Goal: Task Accomplishment & Management: Manage account settings

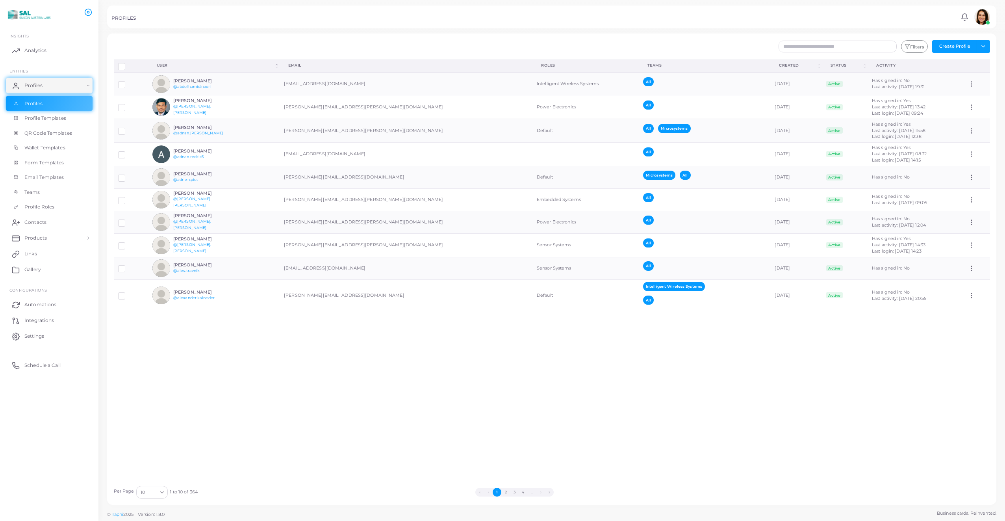
click at [553, 386] on div "Disconnect Profiles Delete Profile Show Selections Download QRs User (Click to …" at bounding box center [552, 270] width 885 height 422
click at [43, 224] on span "Contacts" at bounding box center [37, 222] width 22 height 7
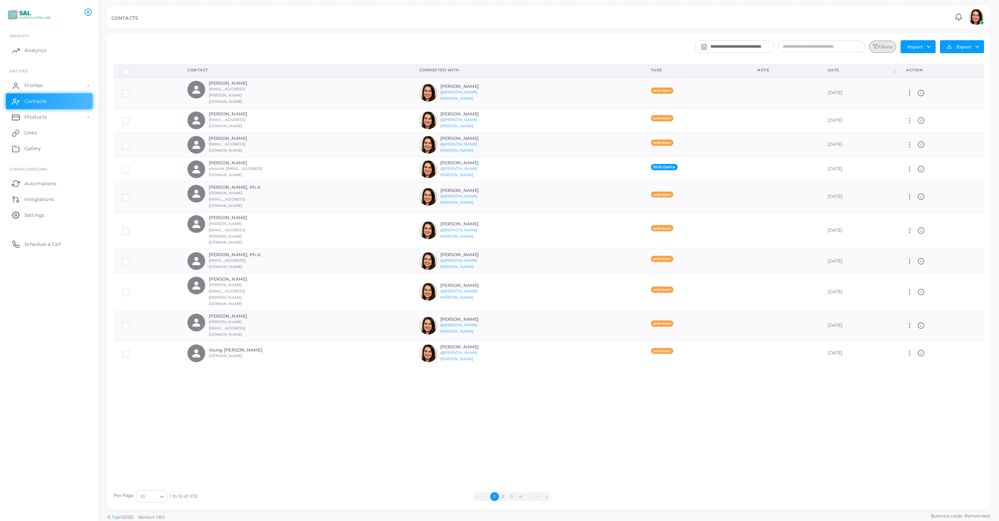
click at [889, 48] on button "Filters" at bounding box center [882, 47] width 27 height 13
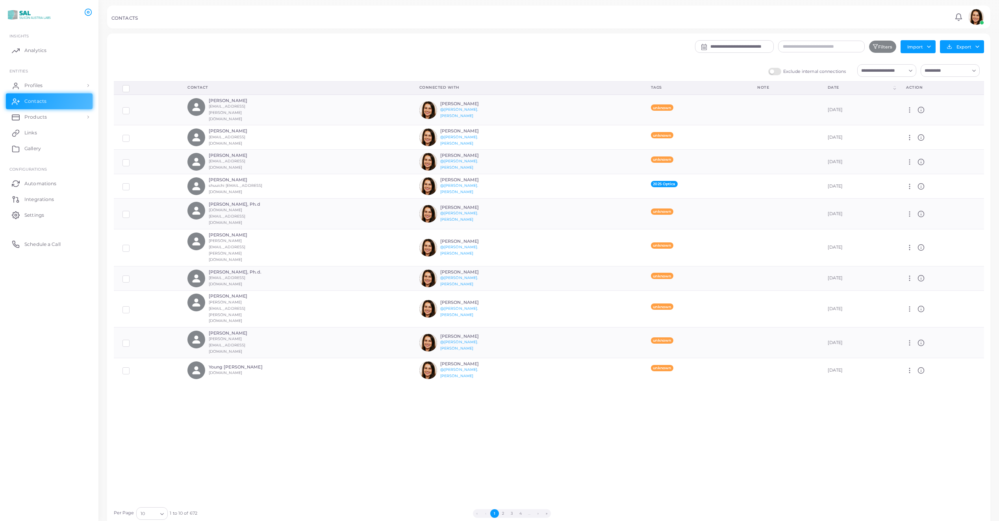
click at [897, 68] on input "Search for option" at bounding box center [882, 70] width 47 height 9
click at [897, 116] on span "Microsystems (Team)" at bounding box center [900, 114] width 46 height 6
click at [911, 71] on icon "Search for option" at bounding box center [911, 71] width 6 height 6
click at [962, 47] on button "Export" at bounding box center [962, 46] width 44 height 13
click at [964, 60] on link "Export to XLSX" at bounding box center [960, 64] width 75 height 12
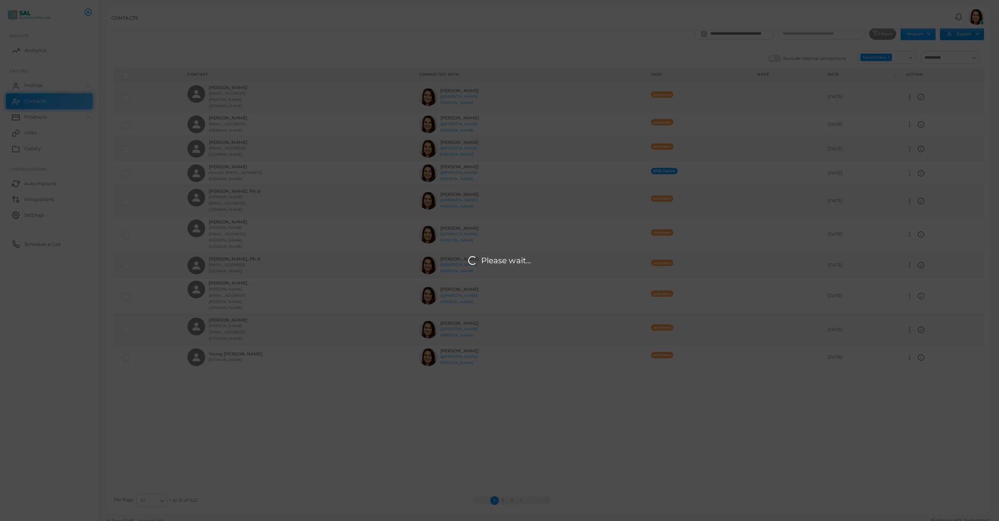
scroll to position [20, 0]
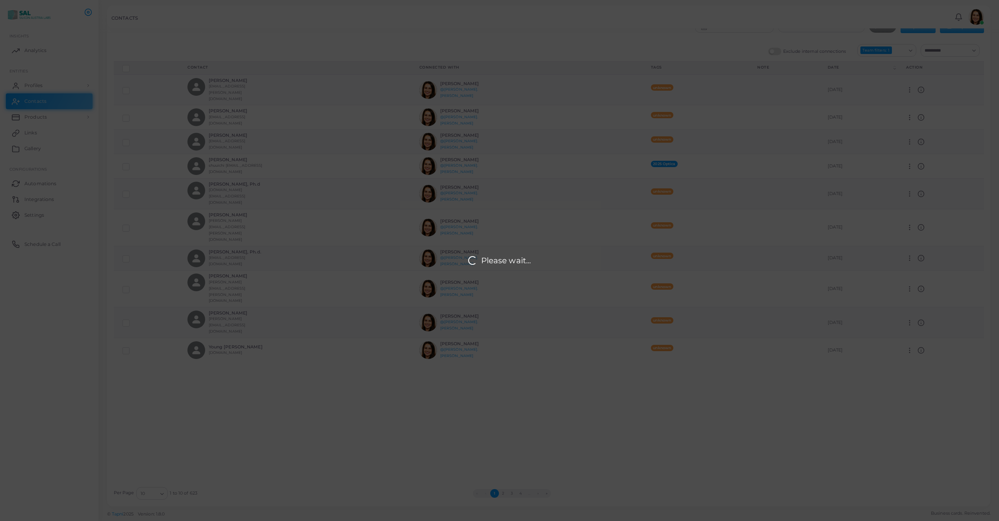
click at [556, 403] on div "Please wait..." at bounding box center [499, 260] width 999 height 521
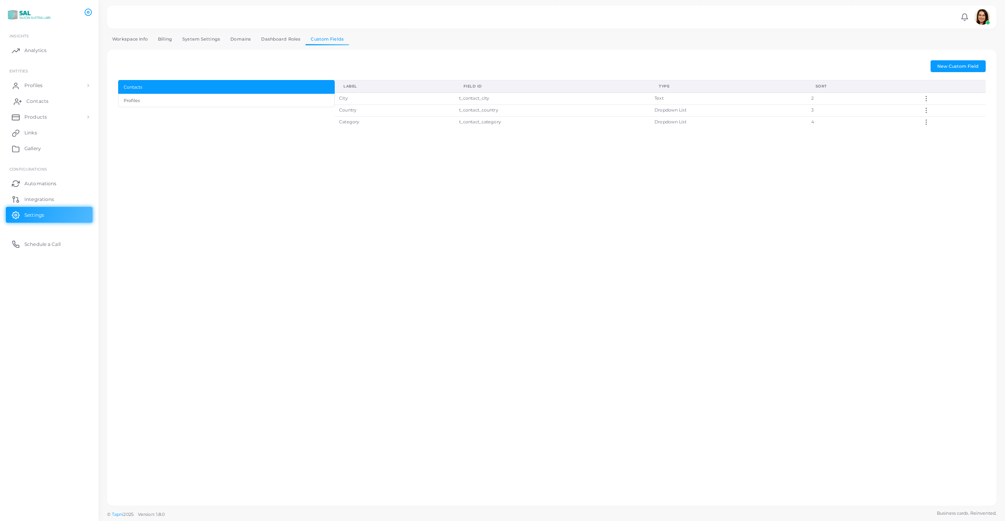
click at [39, 102] on span "Contacts" at bounding box center [37, 101] width 22 height 7
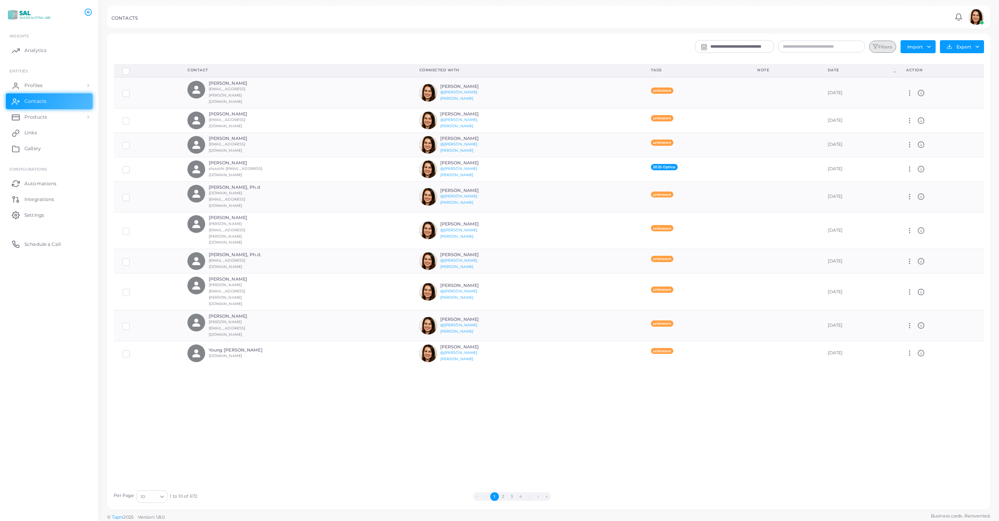
click at [497, 45] on button "Filters" at bounding box center [882, 47] width 27 height 13
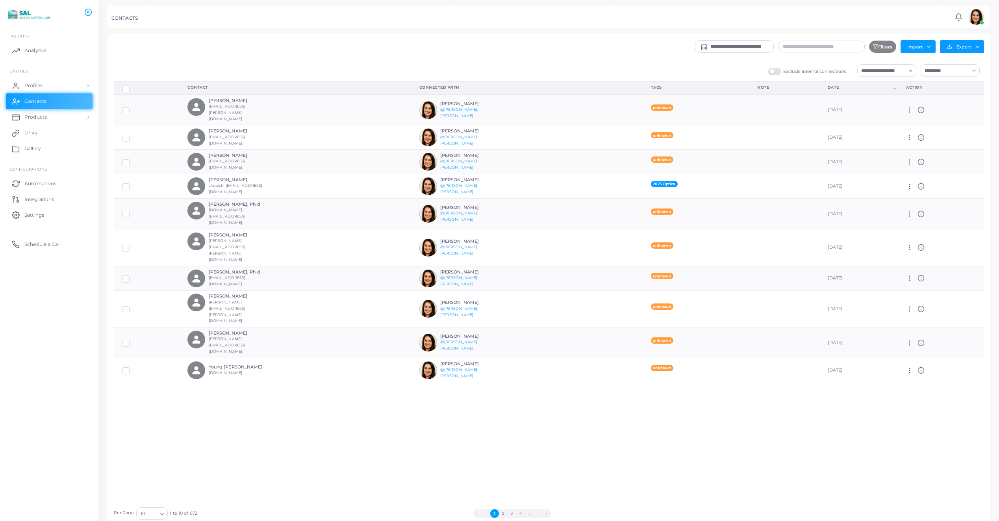
click at [497, 74] on input "Search for option" at bounding box center [882, 70] width 47 height 9
click at [497, 70] on input "Search for option" at bounding box center [882, 70] width 47 height 9
drag, startPoint x: 836, startPoint y: 60, endPoint x: 843, endPoint y: 62, distance: 7.0
click at [497, 61] on div "**********" at bounding box center [549, 280] width 871 height 480
click at [497, 71] on icon "Search for option" at bounding box center [911, 71] width 6 height 6
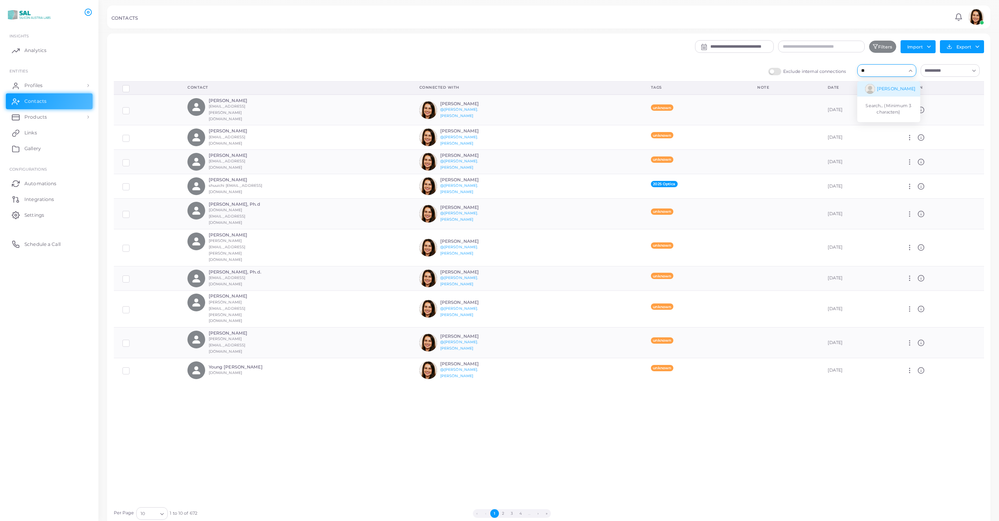
click at [497, 70] on input "**" at bounding box center [882, 70] width 47 height 9
type input "*"
drag, startPoint x: 697, startPoint y: 85, endPoint x: 695, endPoint y: 79, distance: 7.0
click at [497, 85] on div "Tags" at bounding box center [695, 88] width 89 height 6
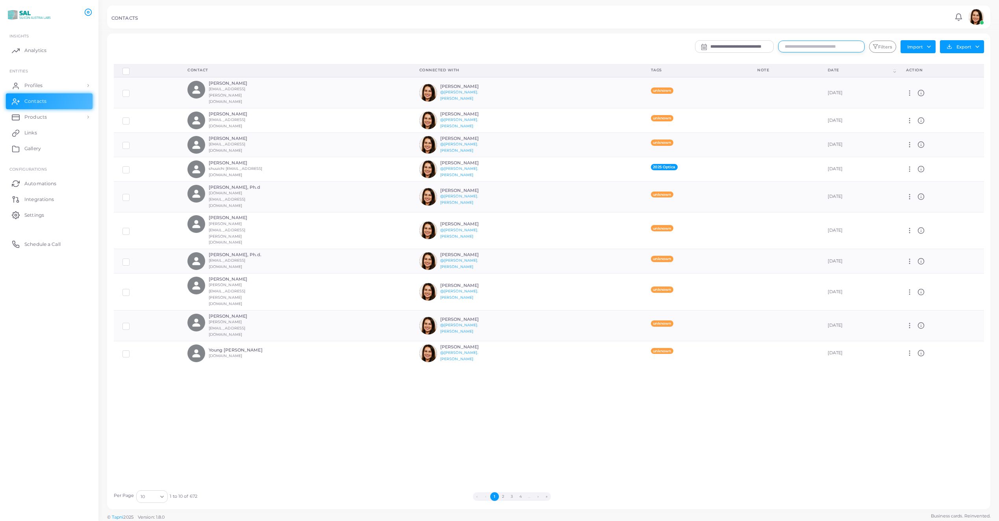
click at [830, 45] on input "text" at bounding box center [821, 47] width 87 height 12
type input "*"
click at [873, 48] on icon "button" at bounding box center [876, 47] width 6 height 6
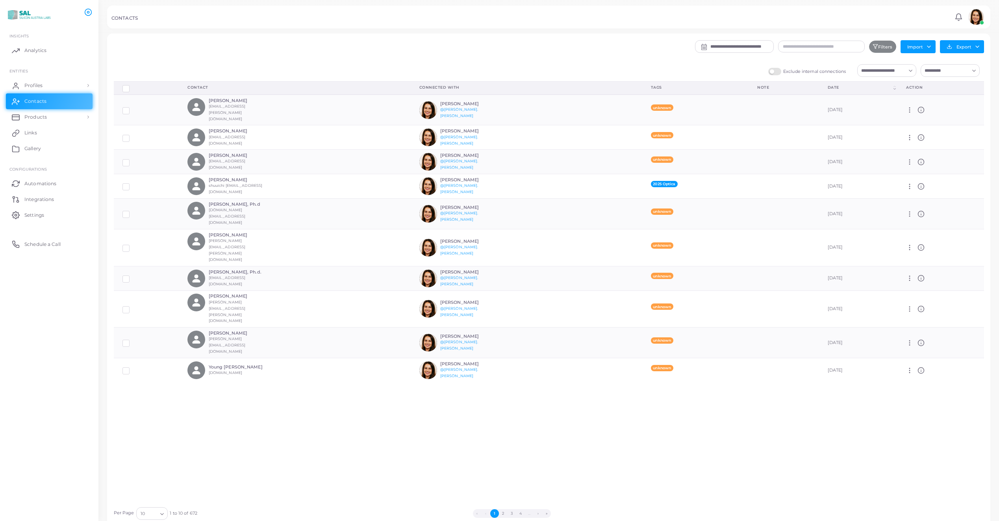
click at [883, 70] on input "Search for option" at bounding box center [882, 70] width 47 height 9
click at [900, 115] on span "Microsystems (Team)" at bounding box center [900, 114] width 46 height 6
click at [975, 39] on div "**********" at bounding box center [549, 279] width 884 height 493
click at [975, 45] on button "Export" at bounding box center [962, 46] width 44 height 13
click at [962, 60] on link "Export to XLSX" at bounding box center [960, 64] width 75 height 12
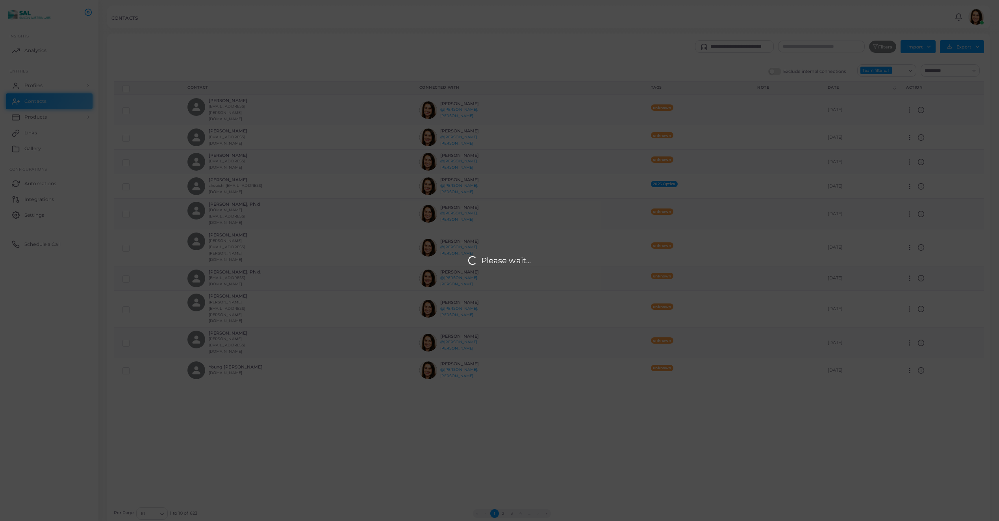
click at [377, 402] on div "Please wait..." at bounding box center [499, 260] width 999 height 521
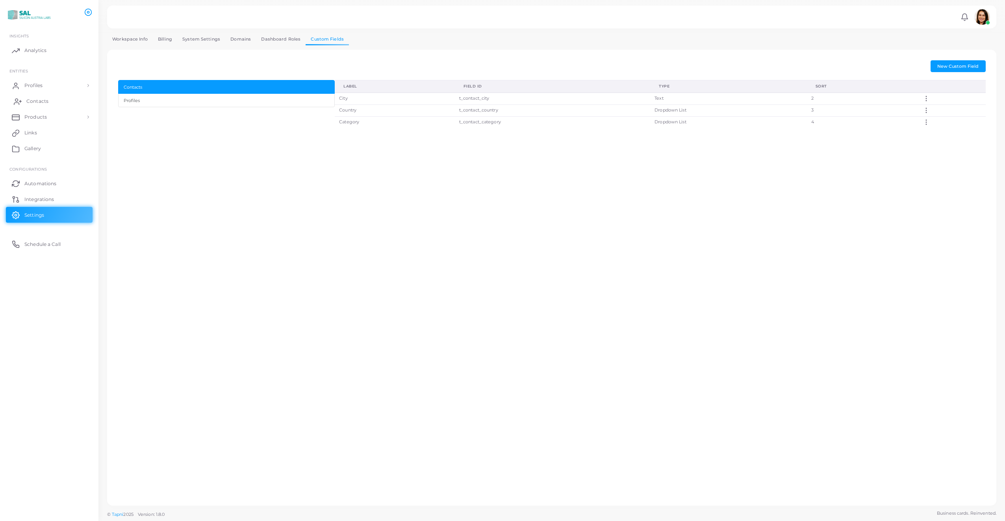
click at [46, 102] on span "Contacts" at bounding box center [37, 101] width 22 height 7
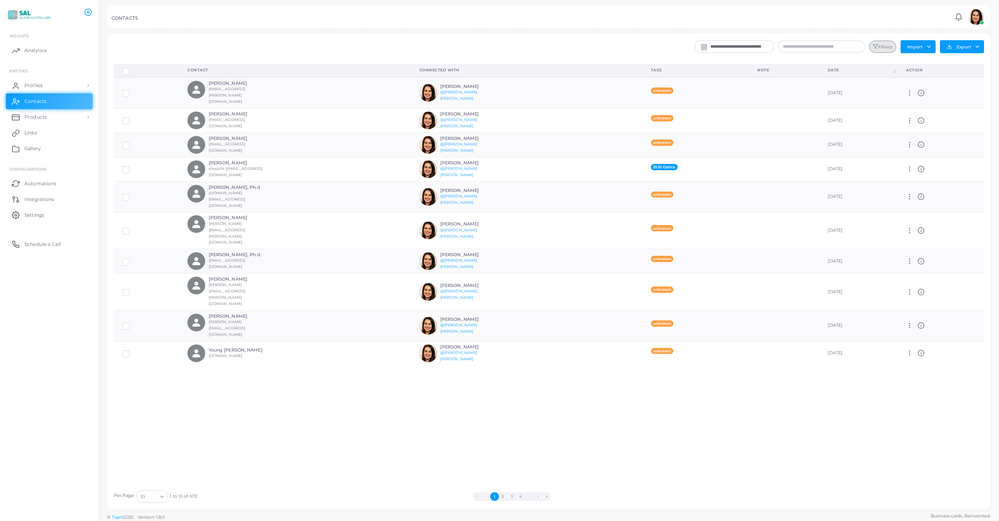
click at [885, 48] on button "Filters" at bounding box center [882, 47] width 27 height 13
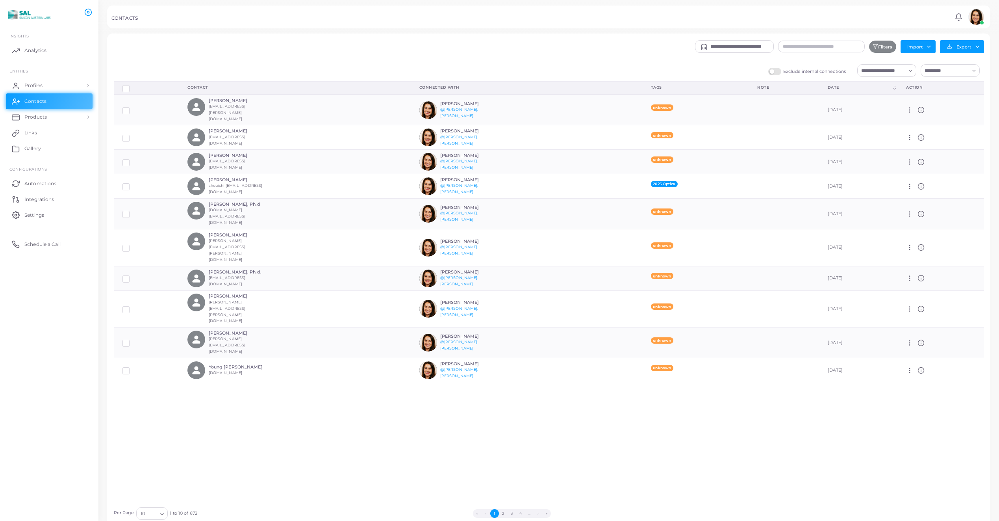
click at [885, 67] on input "Search for option" at bounding box center [882, 70] width 47 height 9
click at [900, 99] on span "Microsystems (Team)" at bounding box center [900, 101] width 46 height 6
type input "**"
click at [980, 46] on button "Export" at bounding box center [962, 46] width 44 height 13
click at [945, 68] on link "Export to XLSX" at bounding box center [960, 64] width 75 height 12
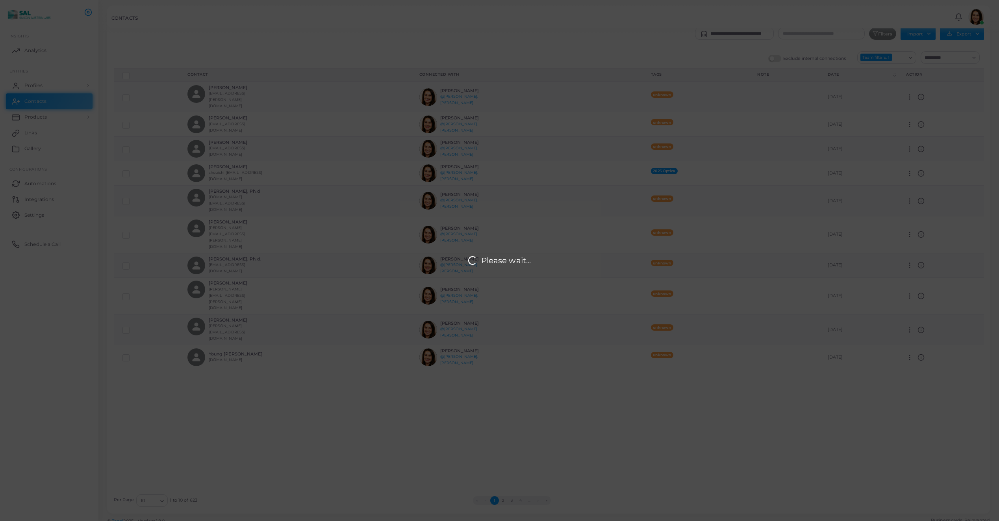
scroll to position [20, 0]
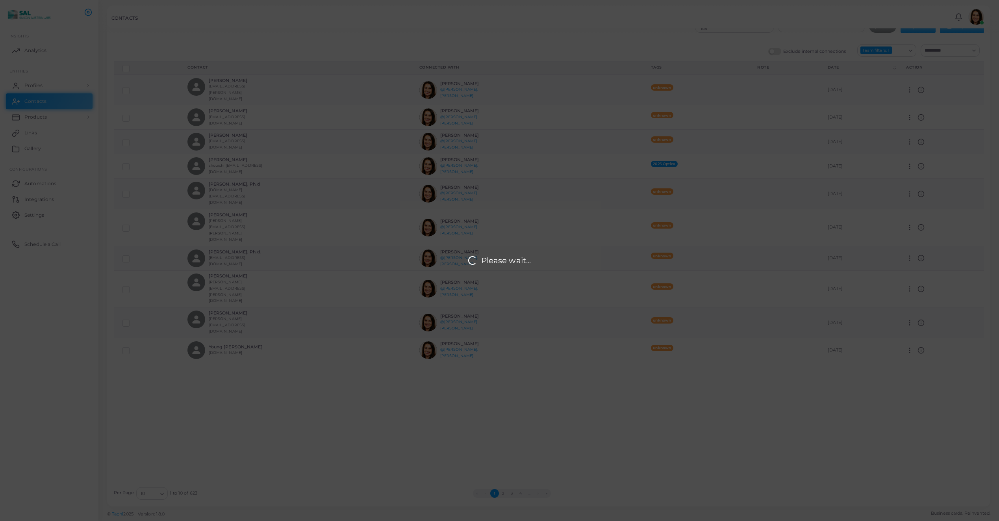
click at [581, 377] on div "Please wait..." at bounding box center [499, 260] width 999 height 521
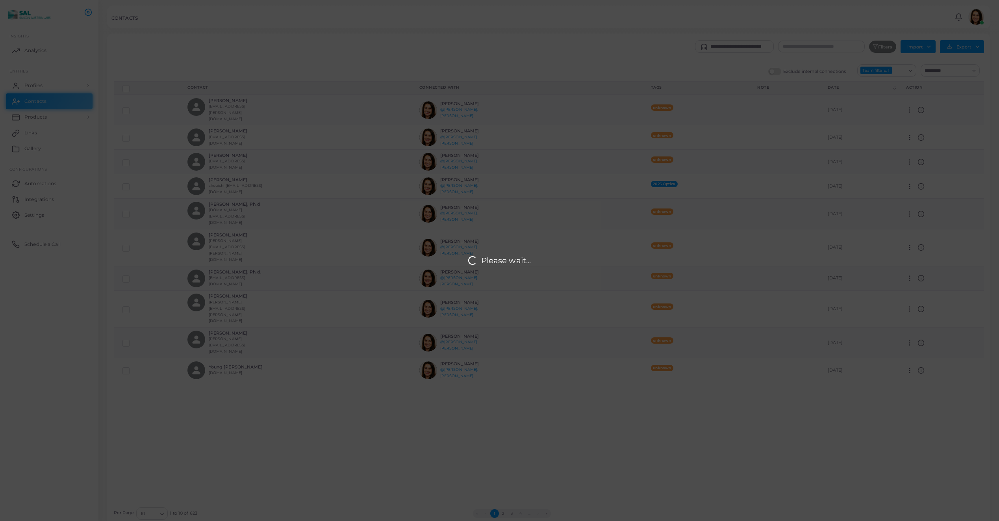
click at [564, 408] on div "Please wait..." at bounding box center [499, 260] width 999 height 521
click at [100, 113] on div "Please wait..." at bounding box center [499, 260] width 999 height 521
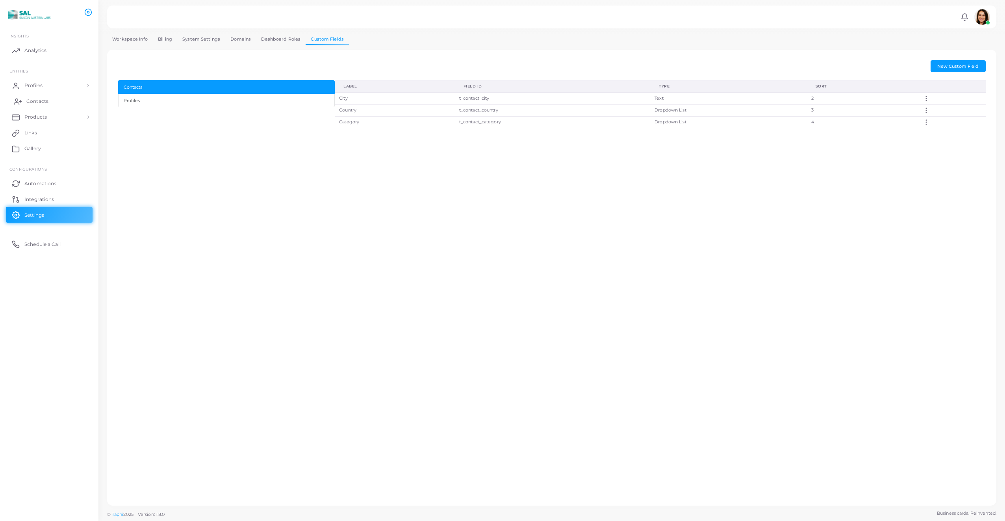
click at [61, 104] on link "Contacts" at bounding box center [49, 101] width 87 height 16
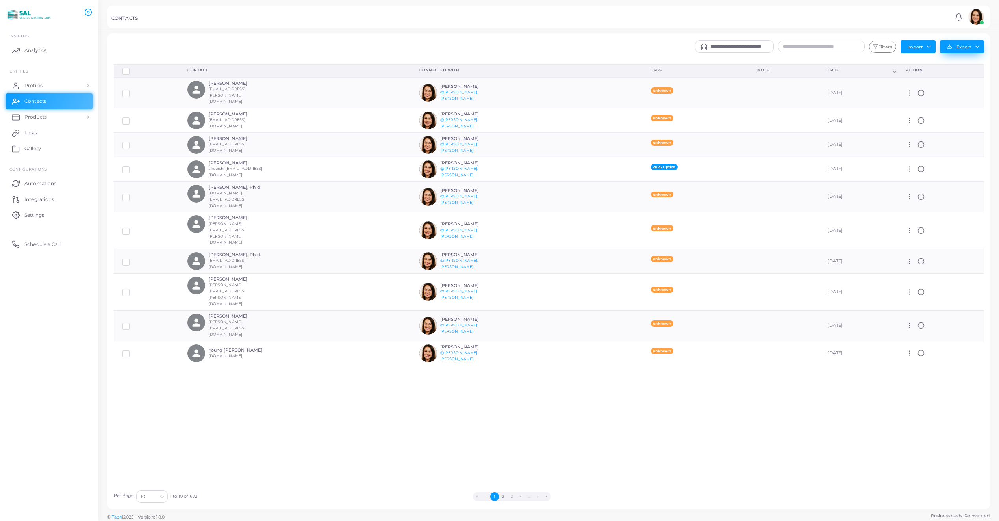
click at [970, 46] on button "Export" at bounding box center [962, 46] width 44 height 13
click at [886, 50] on button "Filters" at bounding box center [882, 47] width 27 height 13
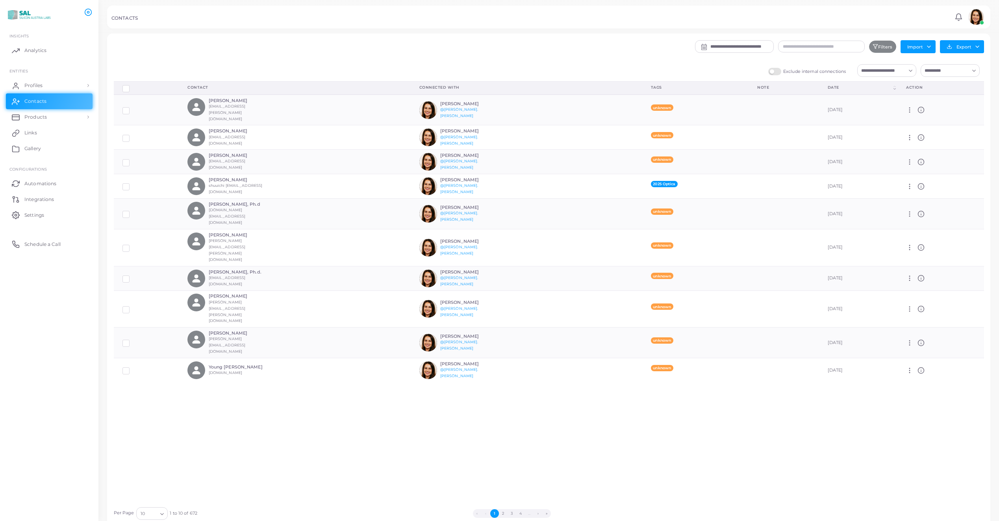
click at [900, 74] on input "Search for option" at bounding box center [882, 70] width 47 height 9
drag, startPoint x: 906, startPoint y: 98, endPoint x: 917, endPoint y: 124, distance: 28.3
click at [907, 98] on li "Microsystems (Team)" at bounding box center [889, 101] width 63 height 13
type input "***"
click at [972, 52] on button "Export" at bounding box center [962, 46] width 44 height 13
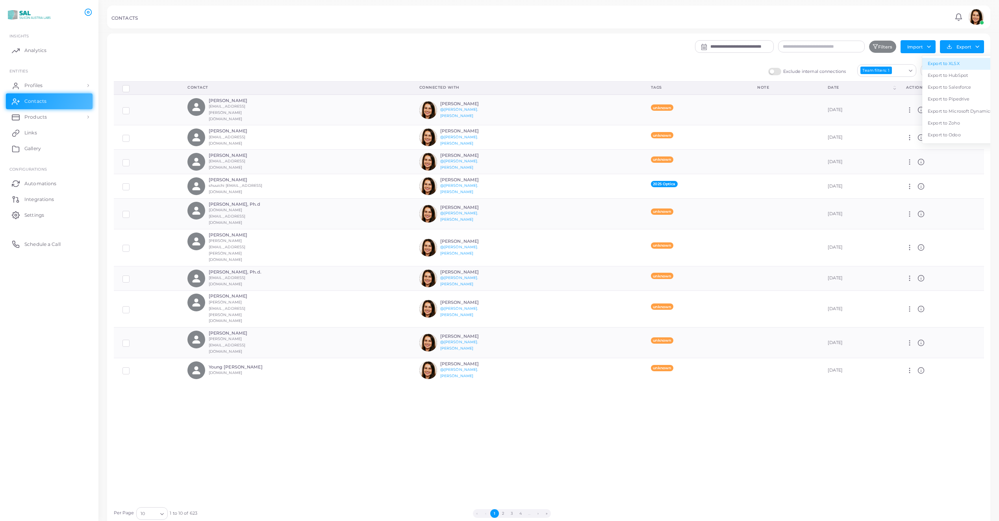
click at [970, 59] on link "Export to XLSX" at bounding box center [960, 64] width 75 height 12
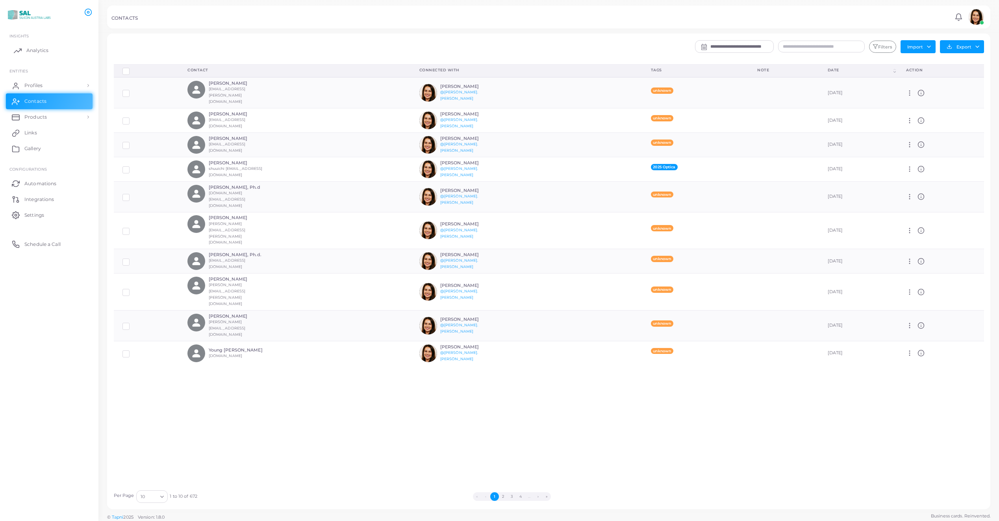
click at [50, 54] on link "Analytics" at bounding box center [49, 51] width 87 height 16
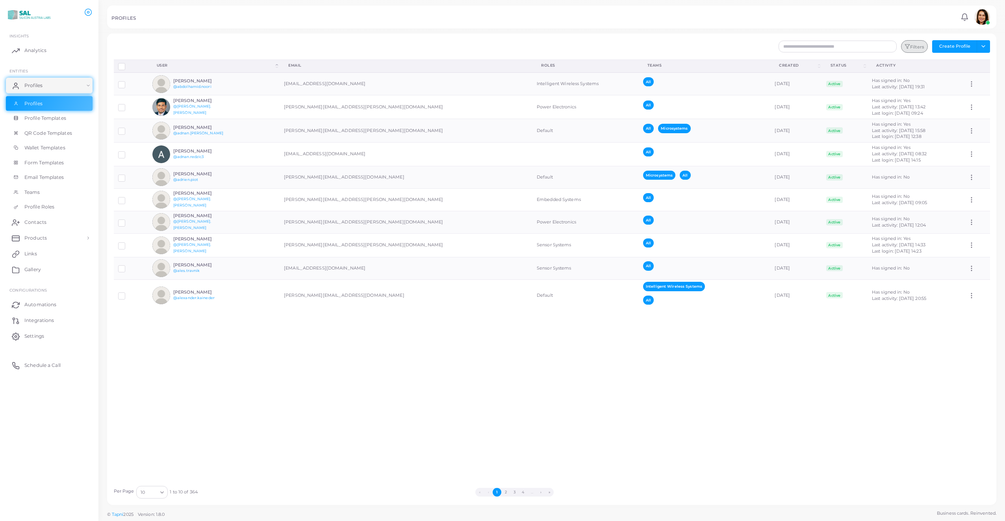
click at [918, 46] on button "Filters" at bounding box center [914, 46] width 27 height 13
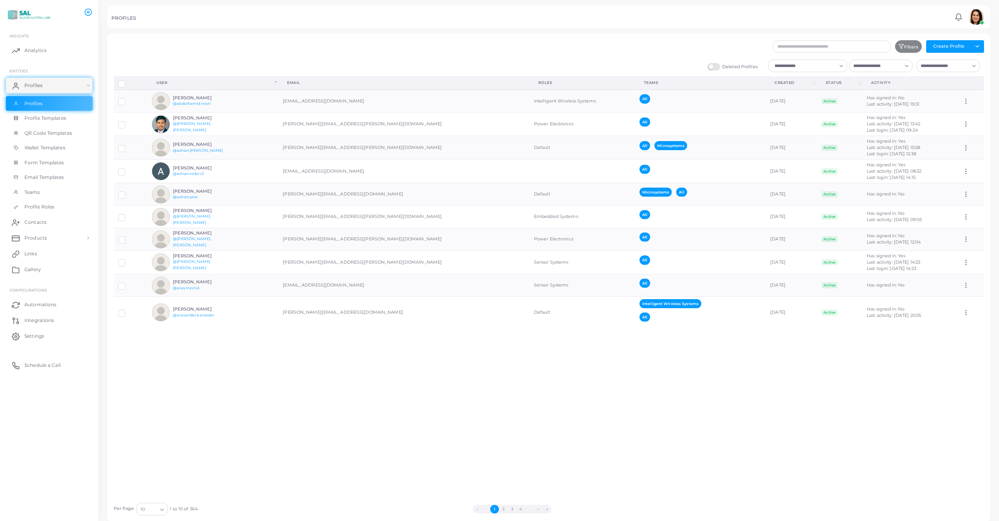
click at [894, 70] on div "Loading..." at bounding box center [881, 65] width 63 height 13
click at [888, 104] on li "Microsystems" at bounding box center [881, 106] width 63 height 12
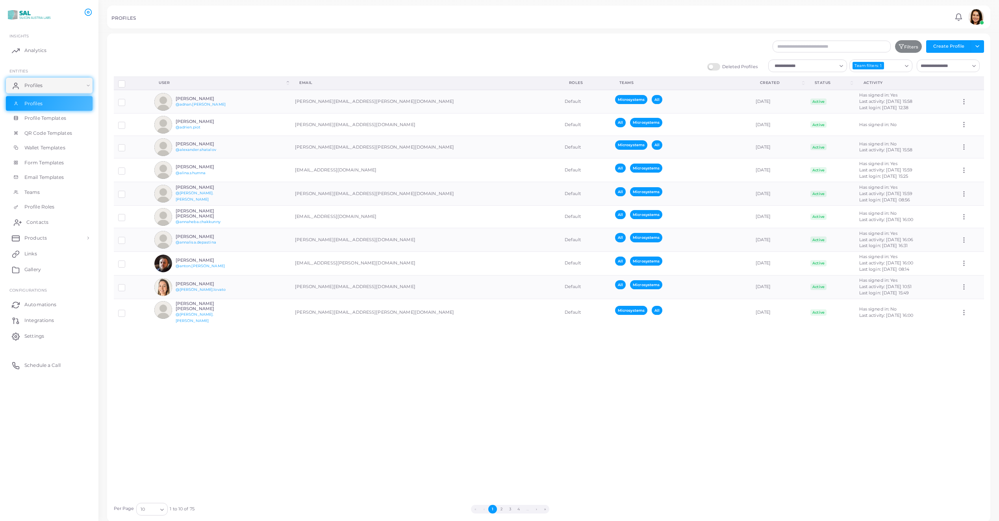
click at [38, 219] on span "Contacts" at bounding box center [37, 222] width 22 height 7
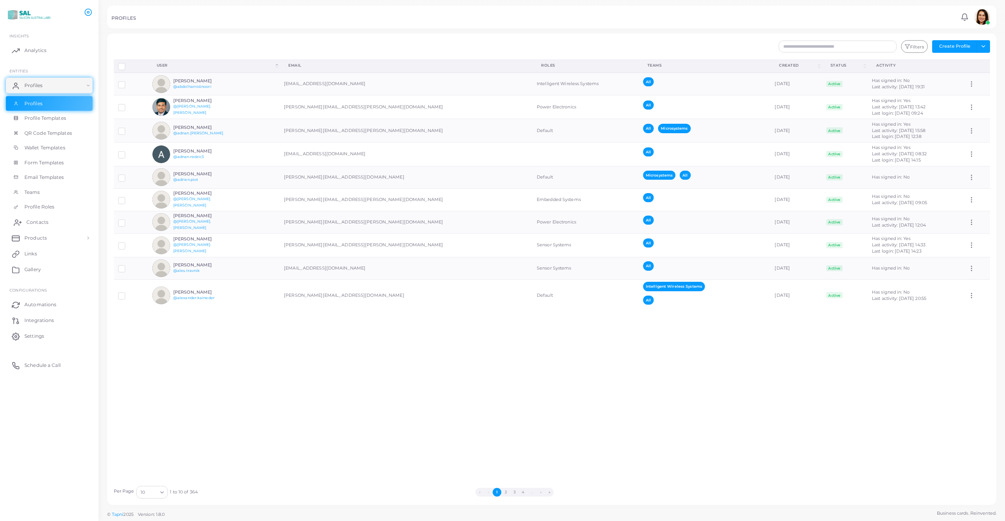
drag, startPoint x: 39, startPoint y: 218, endPoint x: 57, endPoint y: 218, distance: 18.1
click at [39, 218] on link "Contacts" at bounding box center [49, 222] width 87 height 16
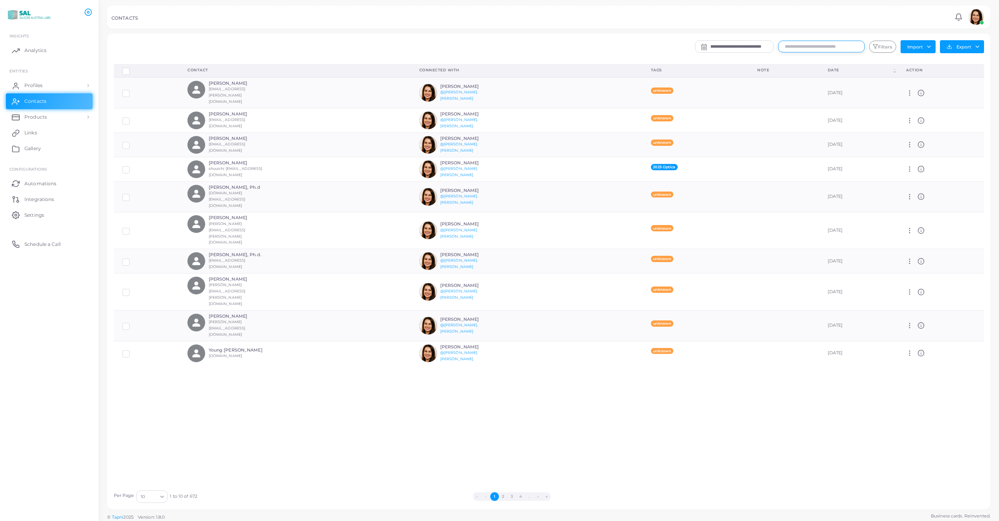
click at [821, 47] on input "text" at bounding box center [821, 47] width 87 height 12
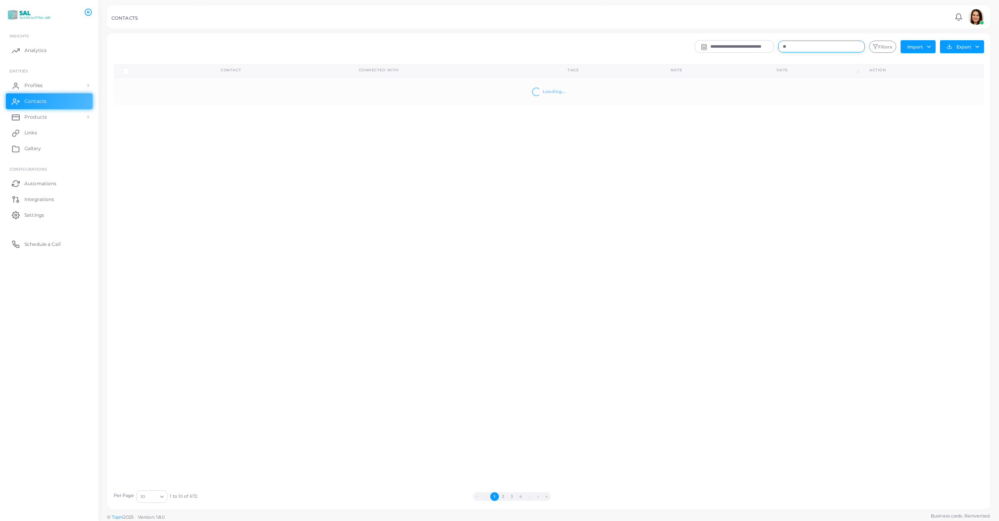
type input "*"
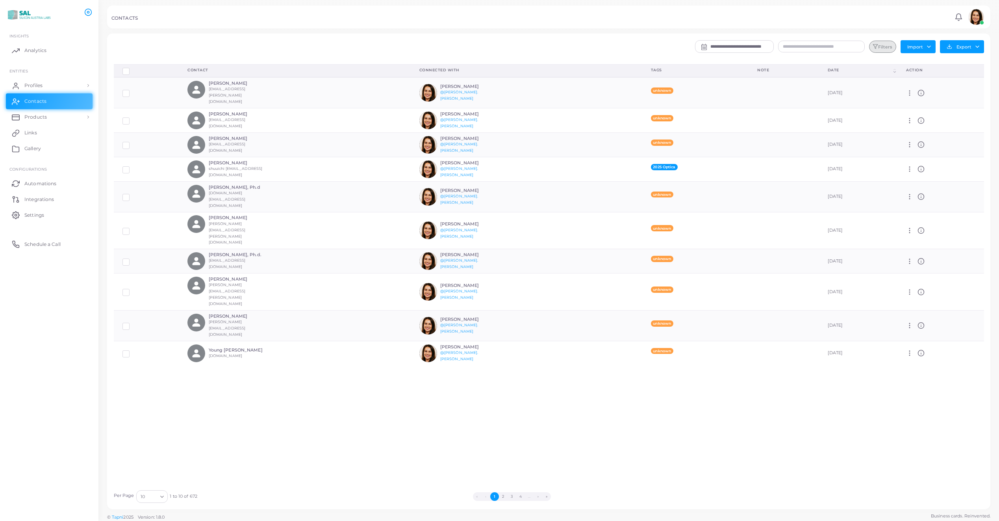
click at [889, 50] on button "Filters" at bounding box center [882, 47] width 27 height 13
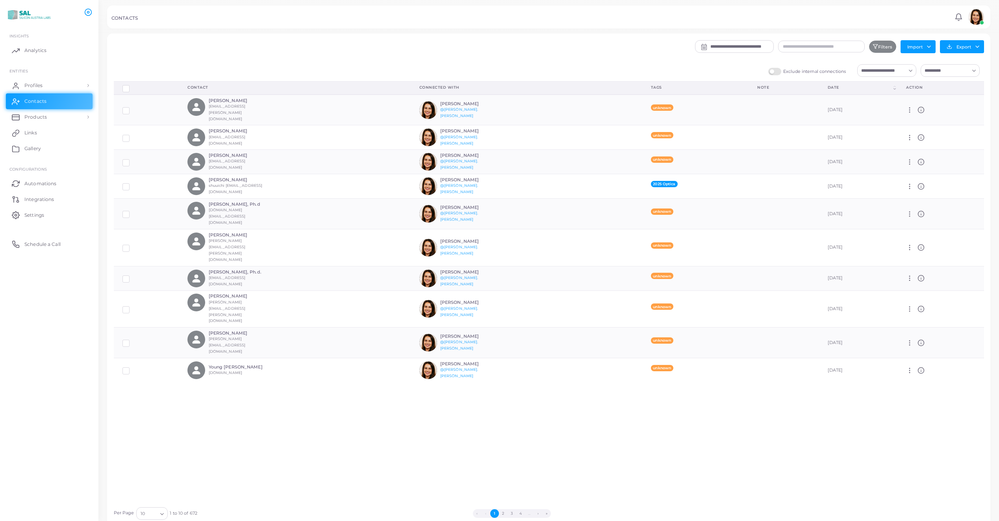
click at [889, 74] on input "Search for option" at bounding box center [882, 70] width 47 height 9
click at [898, 101] on span "Microsystems (Team)" at bounding box center [900, 101] width 46 height 6
type input "***"
click at [902, 68] on input "Search for option" at bounding box center [882, 70] width 47 height 9
click at [904, 115] on li "Microsystems (Team)" at bounding box center [889, 114] width 63 height 13
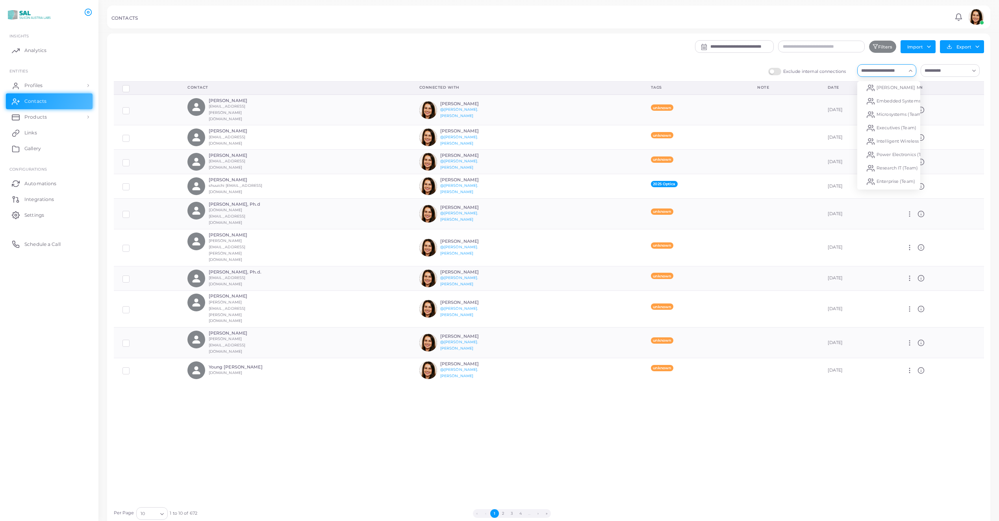
click at [910, 71] on icon "Search for option" at bounding box center [911, 71] width 6 height 6
click at [902, 113] on span "Microsystems (Team)" at bounding box center [900, 114] width 46 height 6
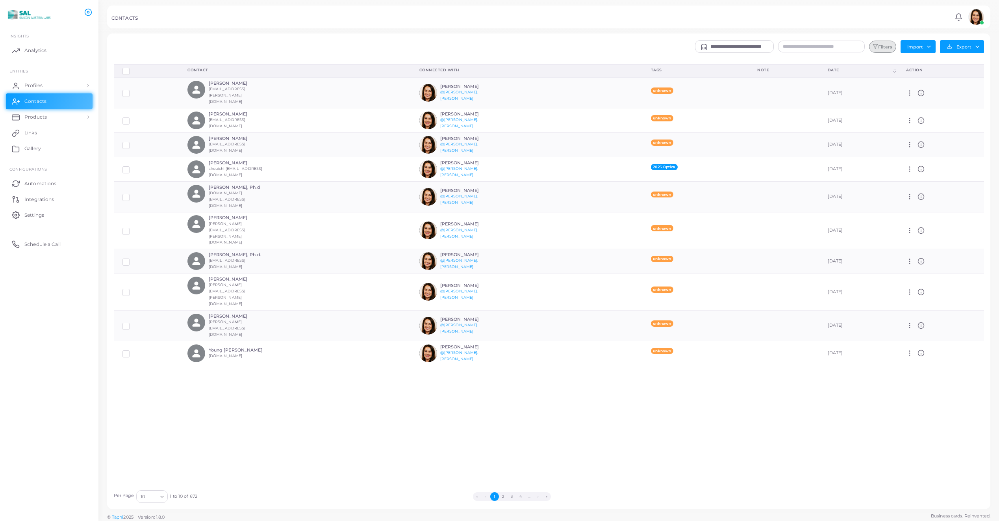
click at [887, 48] on button "Filters" at bounding box center [882, 47] width 27 height 13
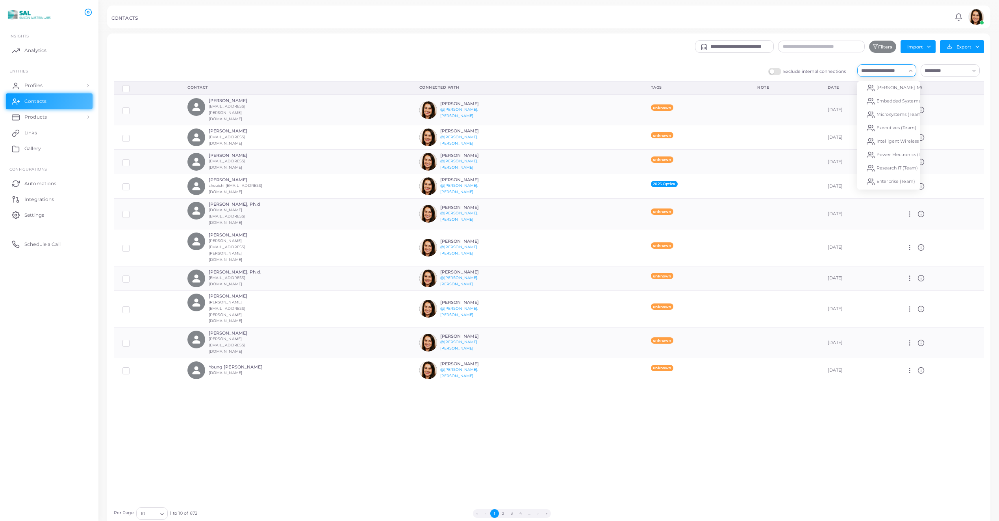
click at [903, 74] on input "Search for option" at bounding box center [882, 70] width 47 height 9
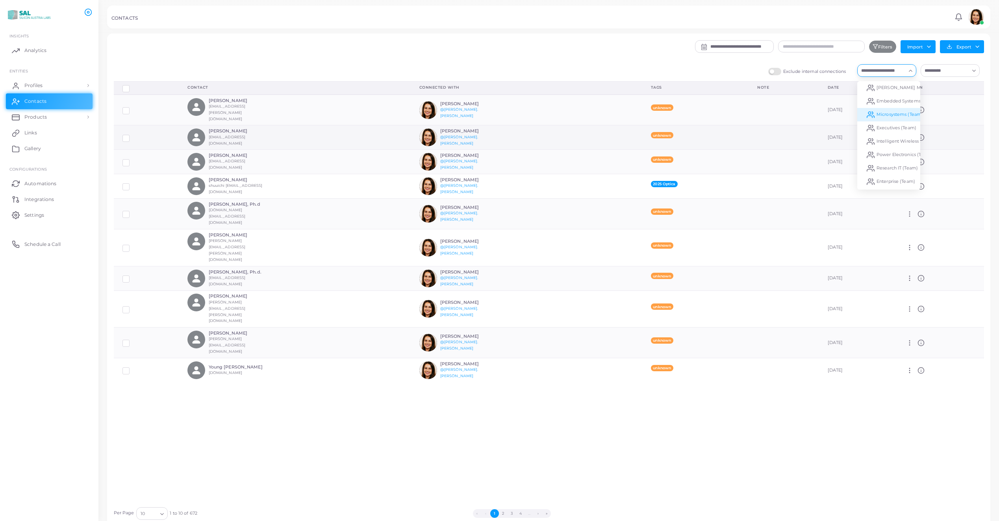
click at [904, 118] on li "Microsystems (Team)" at bounding box center [889, 114] width 63 height 13
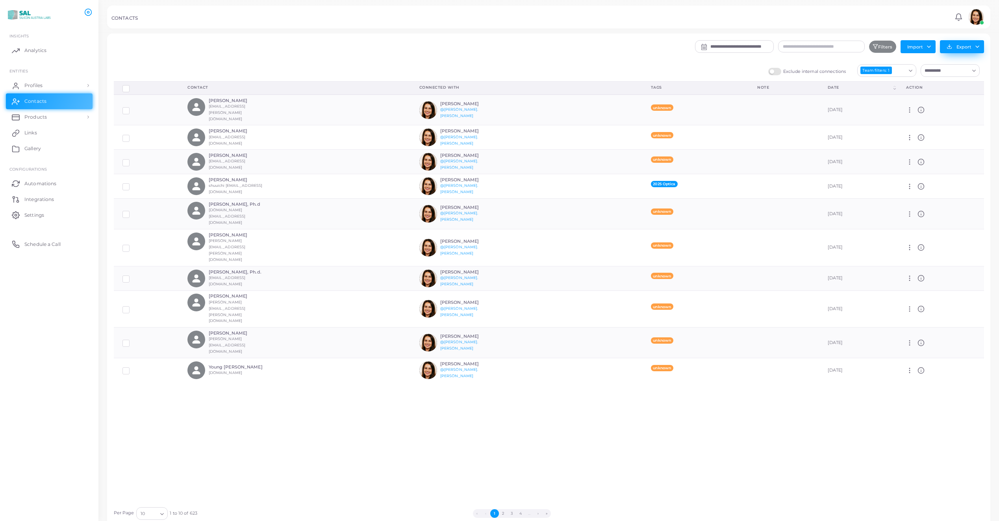
click at [969, 49] on button "Export" at bounding box center [962, 46] width 44 height 13
click at [971, 62] on link "Export to XLSX" at bounding box center [960, 64] width 75 height 12
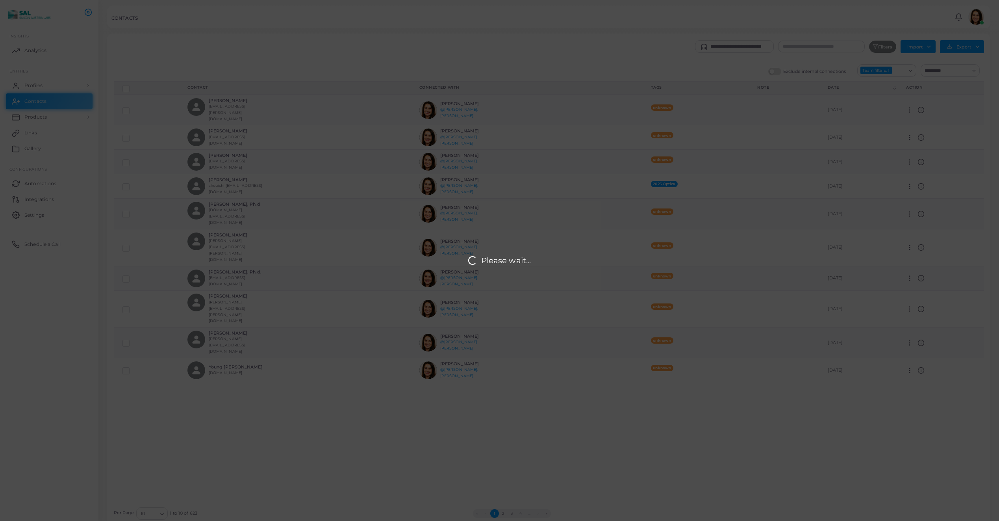
drag, startPoint x: 234, startPoint y: 280, endPoint x: 228, endPoint y: 277, distance: 7.0
click at [235, 279] on div "Please wait..." at bounding box center [499, 260] width 999 height 521
click at [225, 272] on div "Please wait..." at bounding box center [499, 260] width 999 height 521
click at [226, 270] on div "Please wait..." at bounding box center [499, 260] width 999 height 521
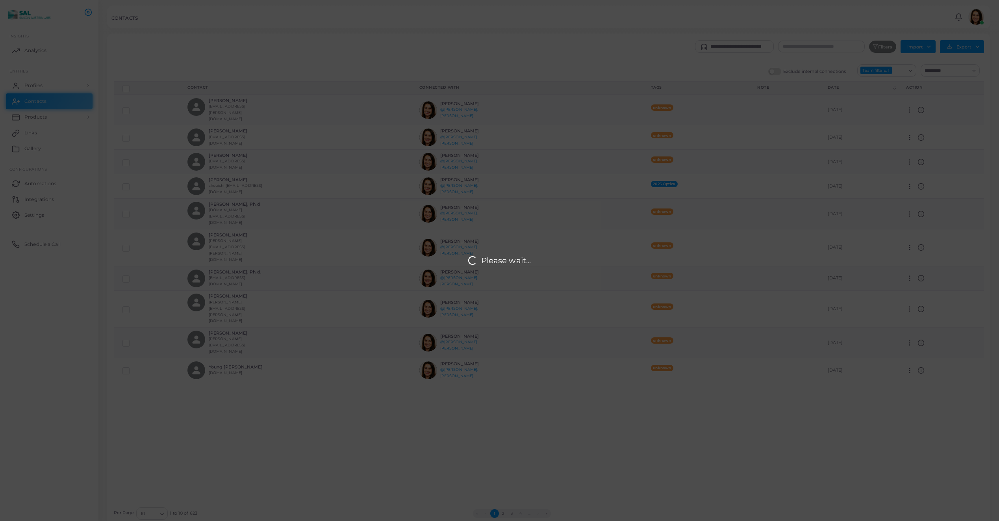
click at [226, 271] on div "Please wait..." at bounding box center [499, 260] width 999 height 521
click at [766, 216] on div "Please wait..." at bounding box center [499, 260] width 999 height 521
click at [768, 209] on div "Please wait..." at bounding box center [499, 260] width 999 height 521
click at [768, 207] on div "Please wait..." at bounding box center [499, 260] width 999 height 521
click at [768, 205] on div "Please wait..." at bounding box center [499, 260] width 999 height 521
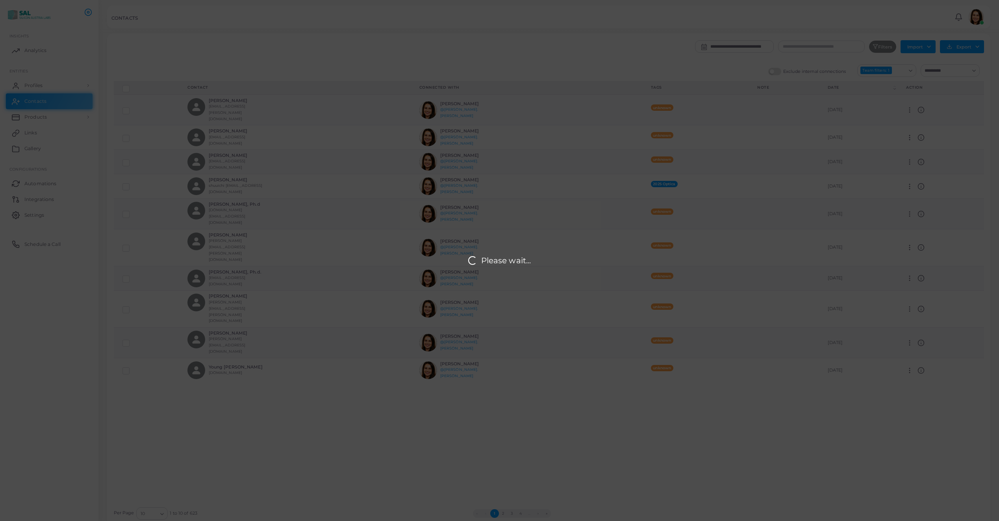
click at [768, 204] on div "Please wait..." at bounding box center [499, 260] width 999 height 521
click at [798, 182] on div "Please wait..." at bounding box center [499, 260] width 999 height 521
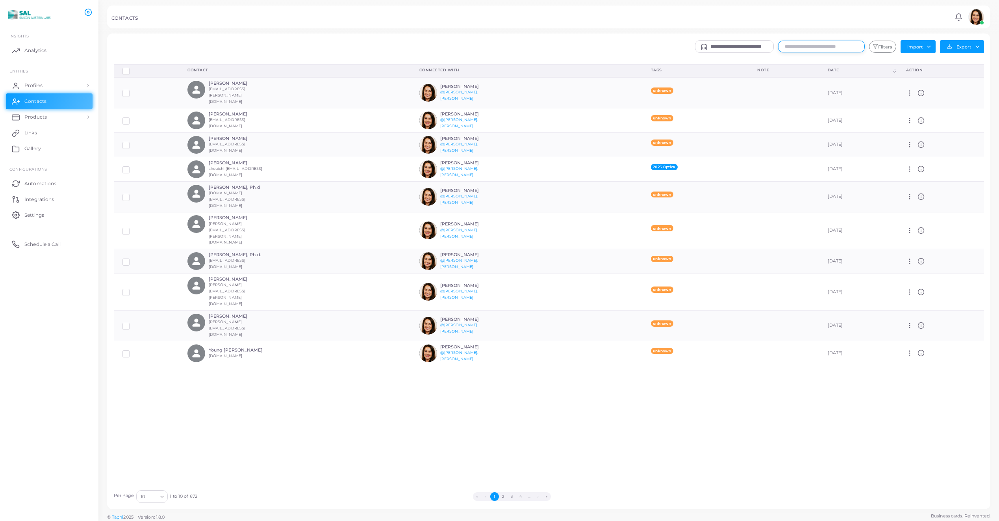
click at [813, 46] on input "text" at bounding box center [821, 47] width 87 height 12
type input "******"
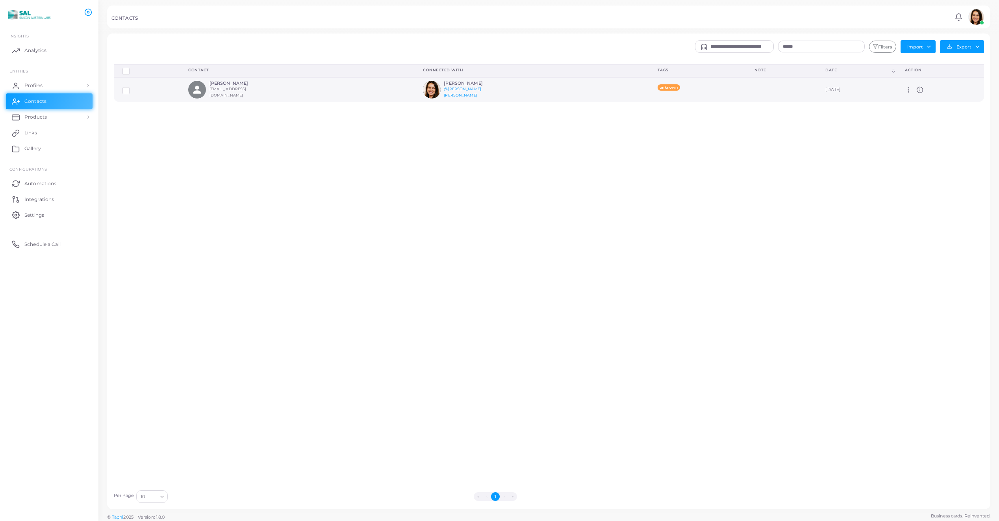
click at [924, 89] on div "Manage Delete" at bounding box center [940, 89] width 70 height 7
click at [921, 89] on icon at bounding box center [920, 89] width 7 height 7
click at [909, 91] on icon at bounding box center [908, 89] width 7 height 7
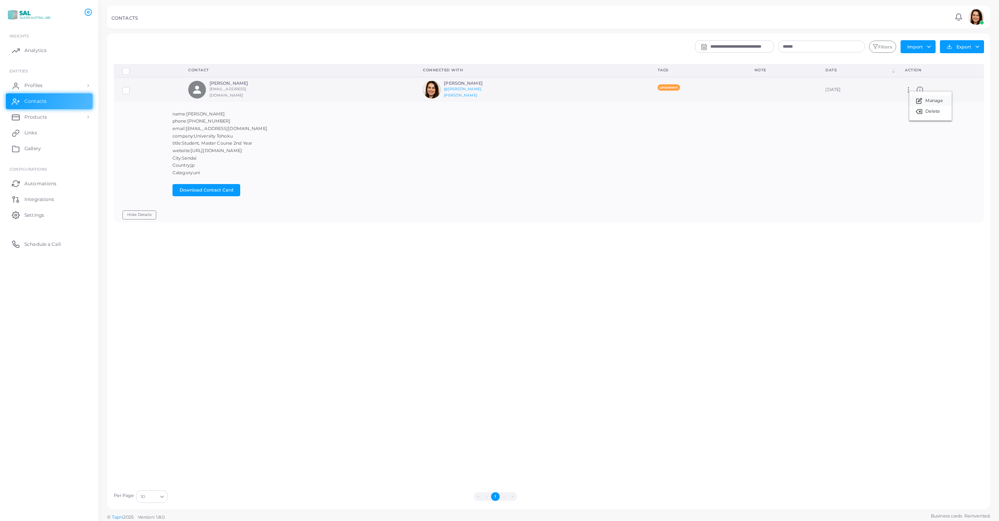
click at [914, 97] on link "Manage" at bounding box center [931, 100] width 43 height 11
type input "**********"
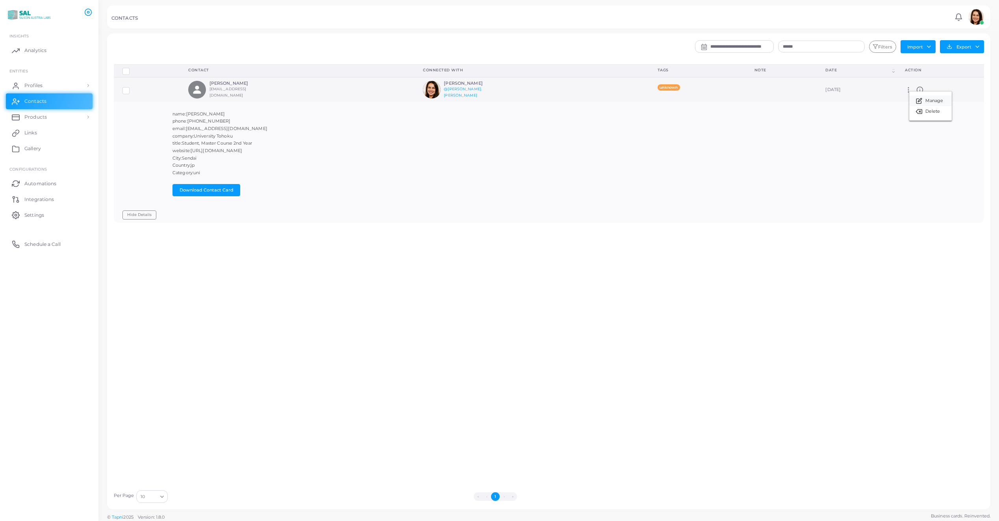
type input "**********"
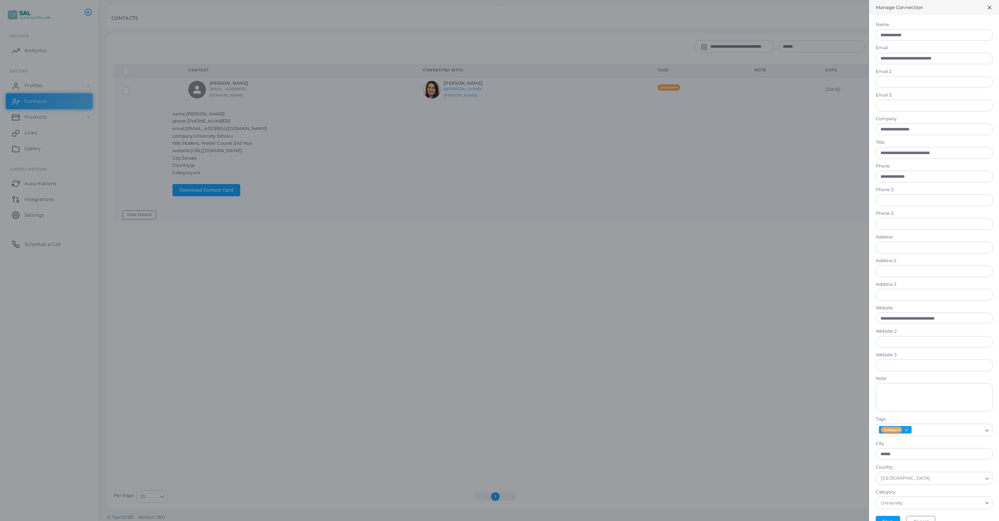
click at [829, 197] on div at bounding box center [499, 260] width 999 height 521
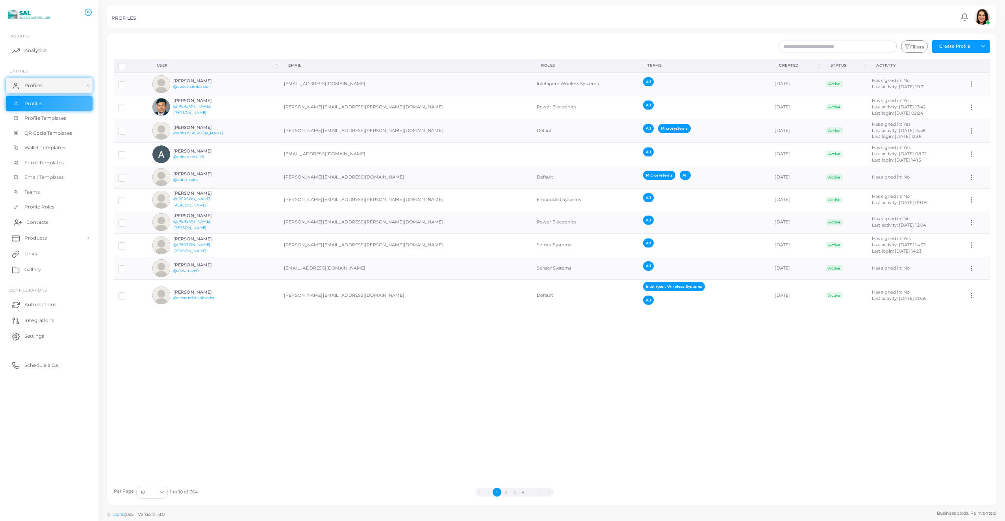
click at [36, 222] on span "Contacts" at bounding box center [37, 222] width 22 height 7
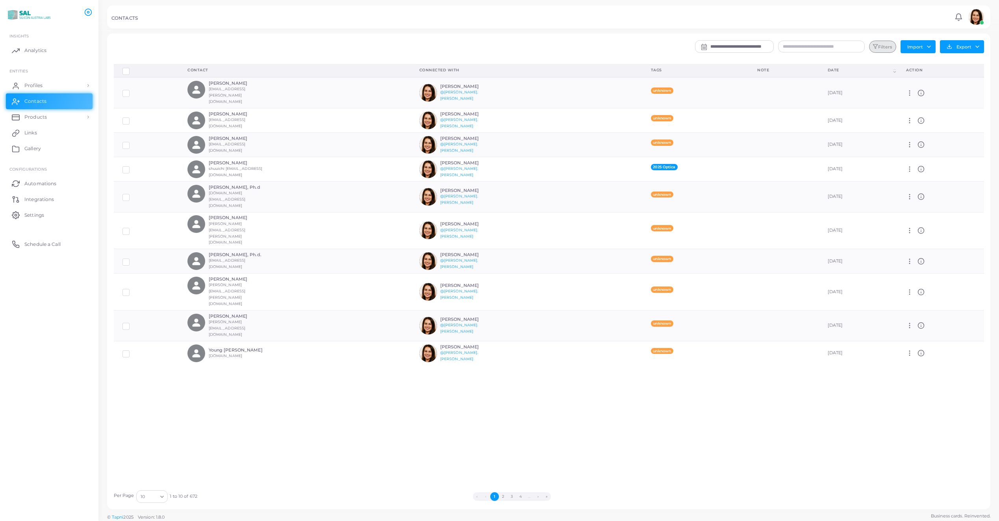
click at [879, 50] on button "Filters" at bounding box center [882, 47] width 27 height 13
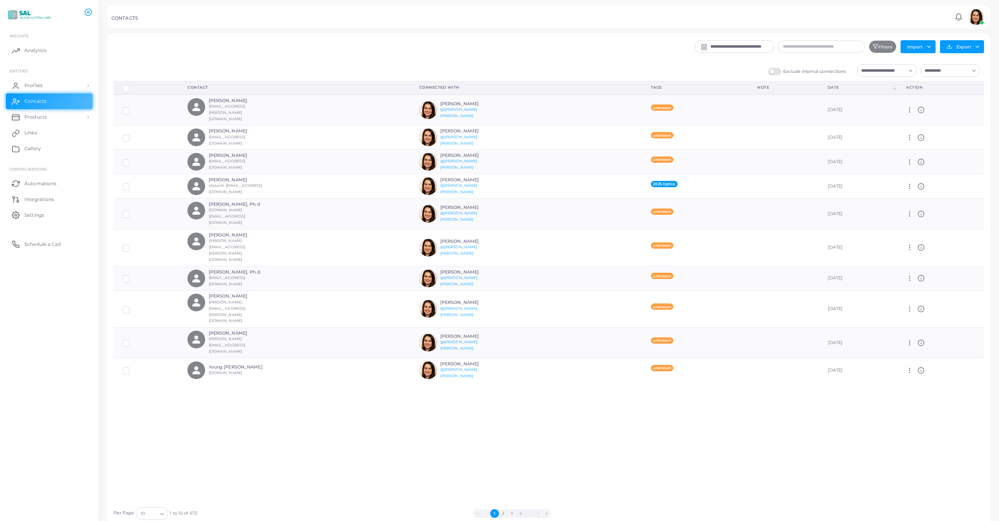
click at [869, 75] on div "Loading..." at bounding box center [887, 70] width 59 height 13
click at [892, 115] on span "Microsystems (Team)" at bounding box center [900, 114] width 46 height 6
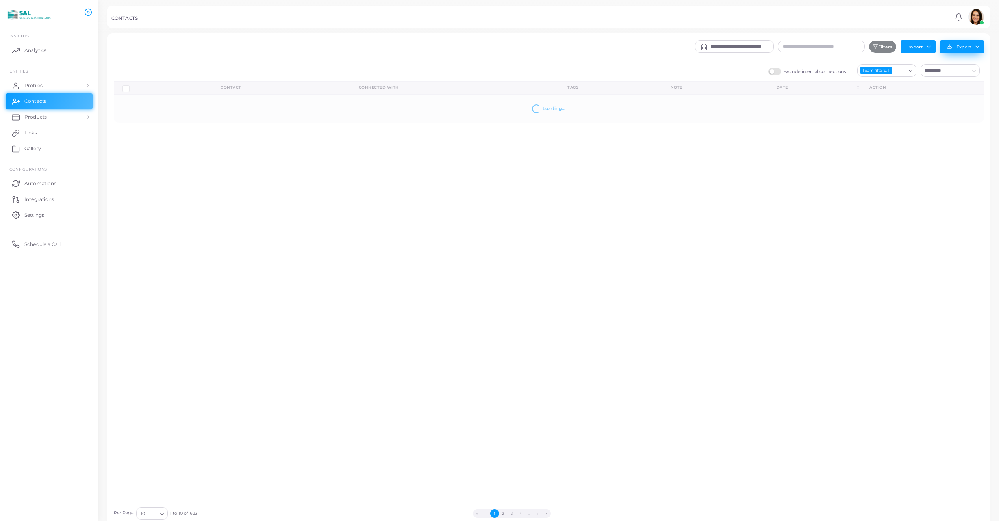
click at [964, 50] on button "Export" at bounding box center [962, 46] width 44 height 13
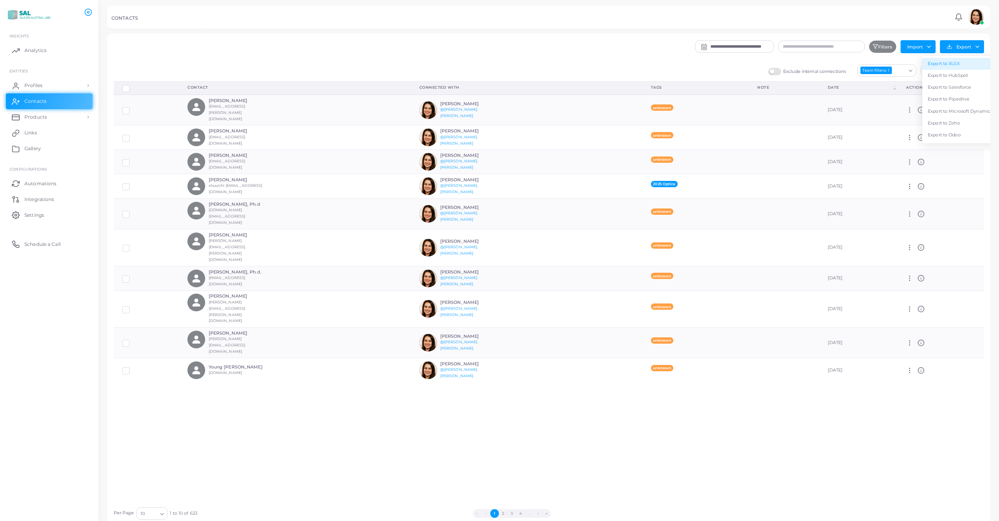
click at [962, 65] on link "Export to XLSX" at bounding box center [960, 64] width 75 height 12
